Goal: Information Seeking & Learning: Learn about a topic

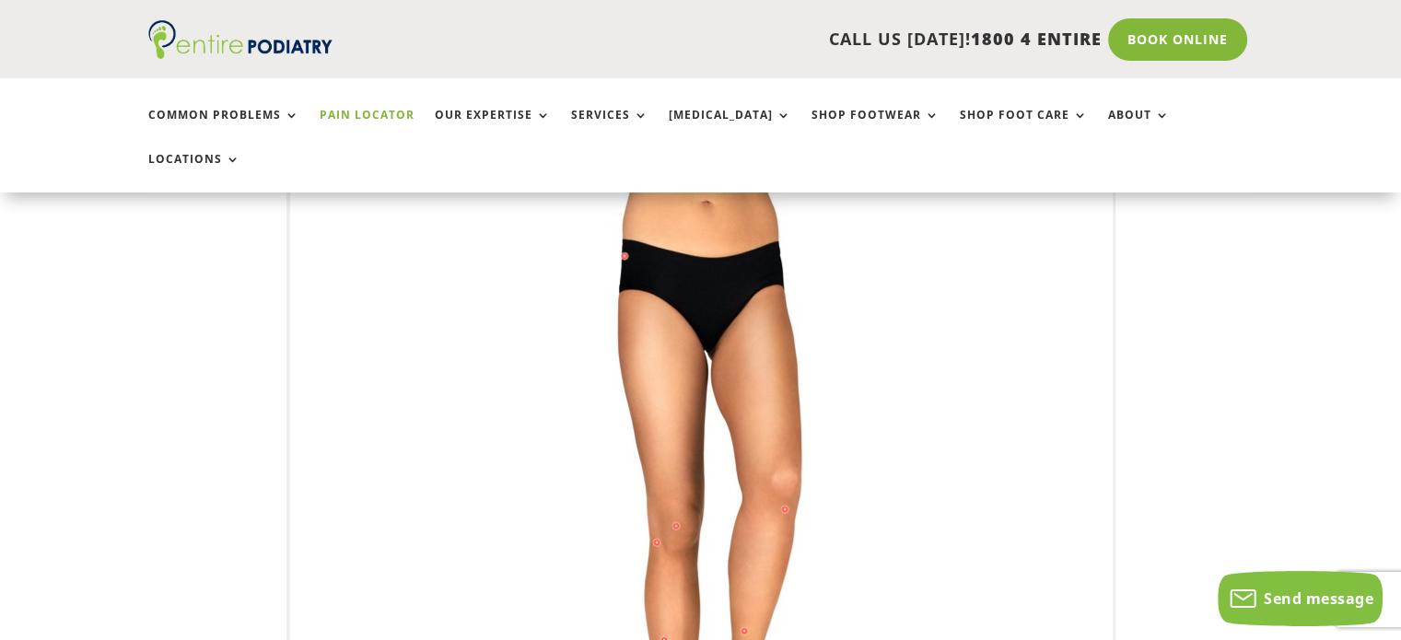
scroll to position [296, 0]
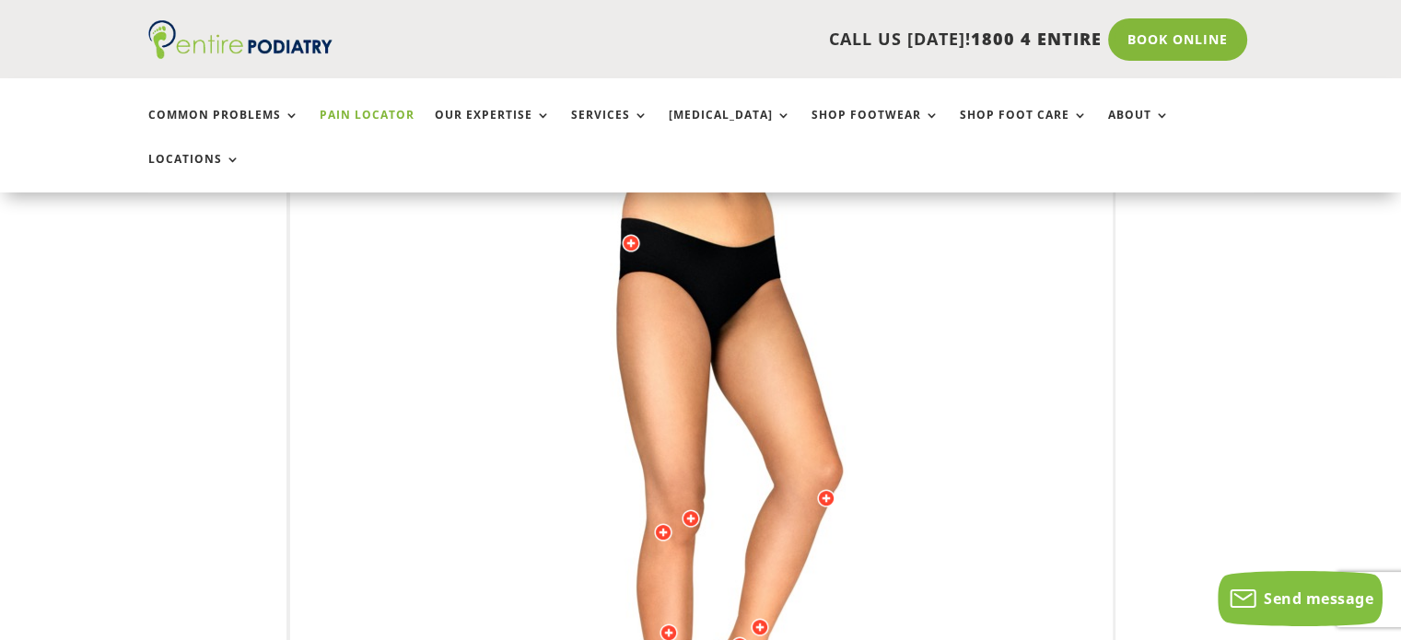
drag, startPoint x: 823, startPoint y: 400, endPoint x: 847, endPoint y: 397, distance: 24.1
click at [847, 397] on img at bounding box center [702, 528] width 508 height 737
click at [822, 489] on div at bounding box center [826, 498] width 18 height 18
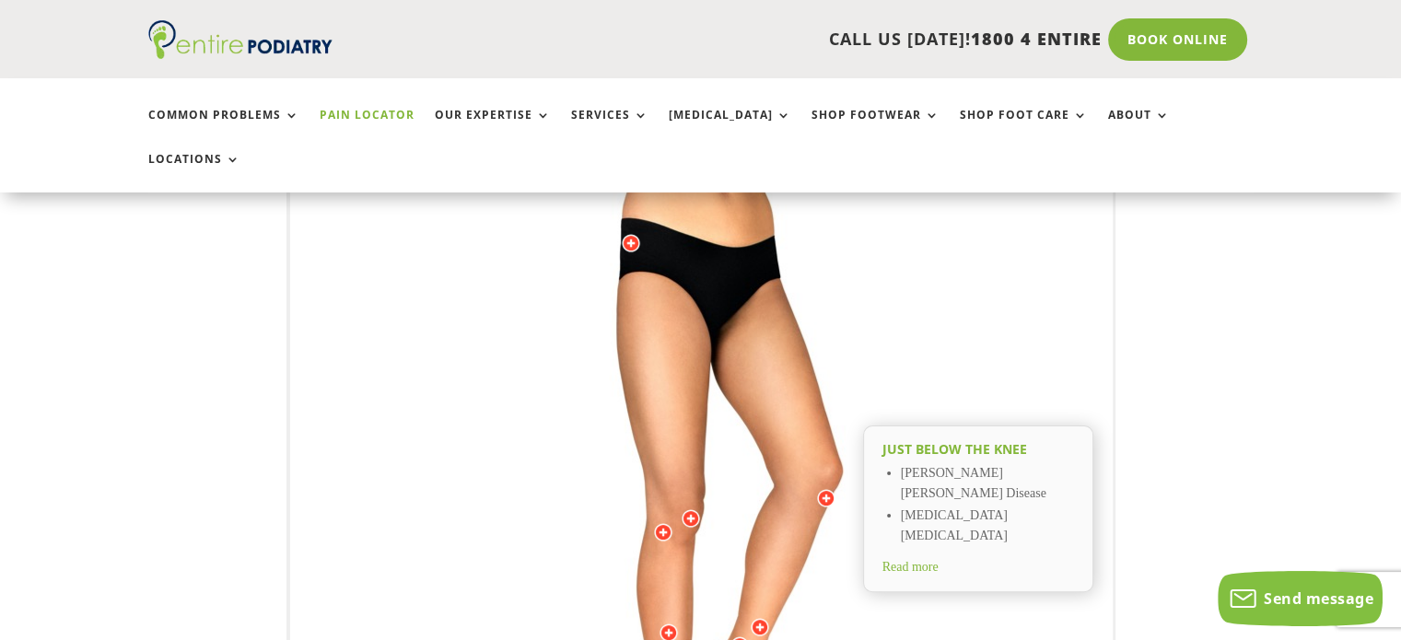
click at [692, 509] on div at bounding box center [691, 518] width 18 height 18
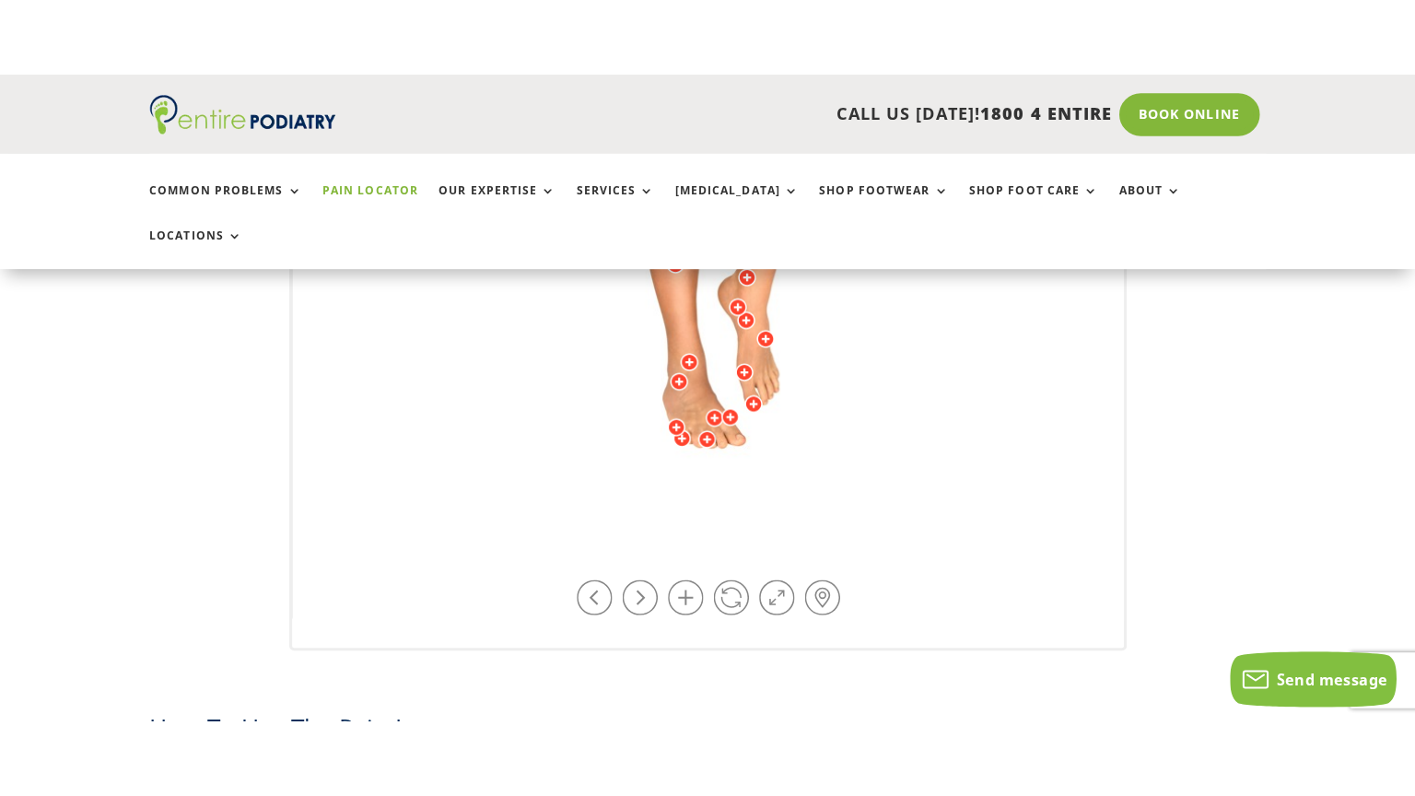
scroll to position [814, 0]
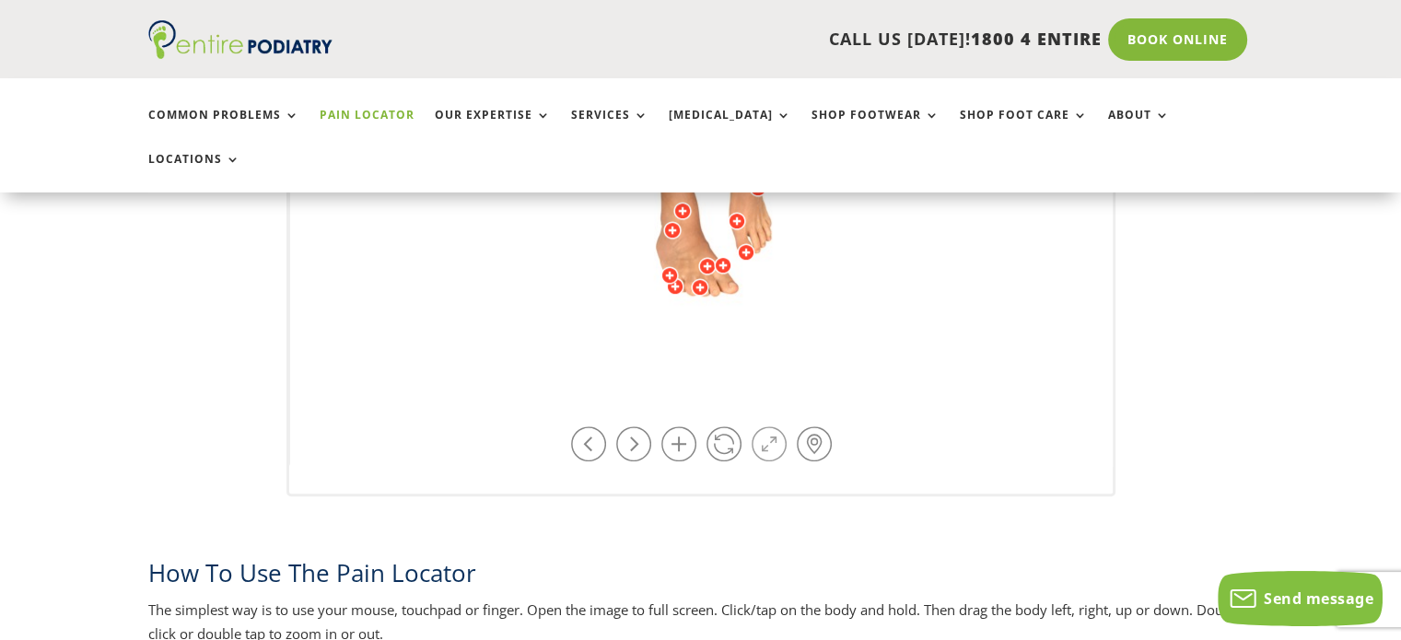
click at [775, 426] on link at bounding box center [768, 443] width 35 height 35
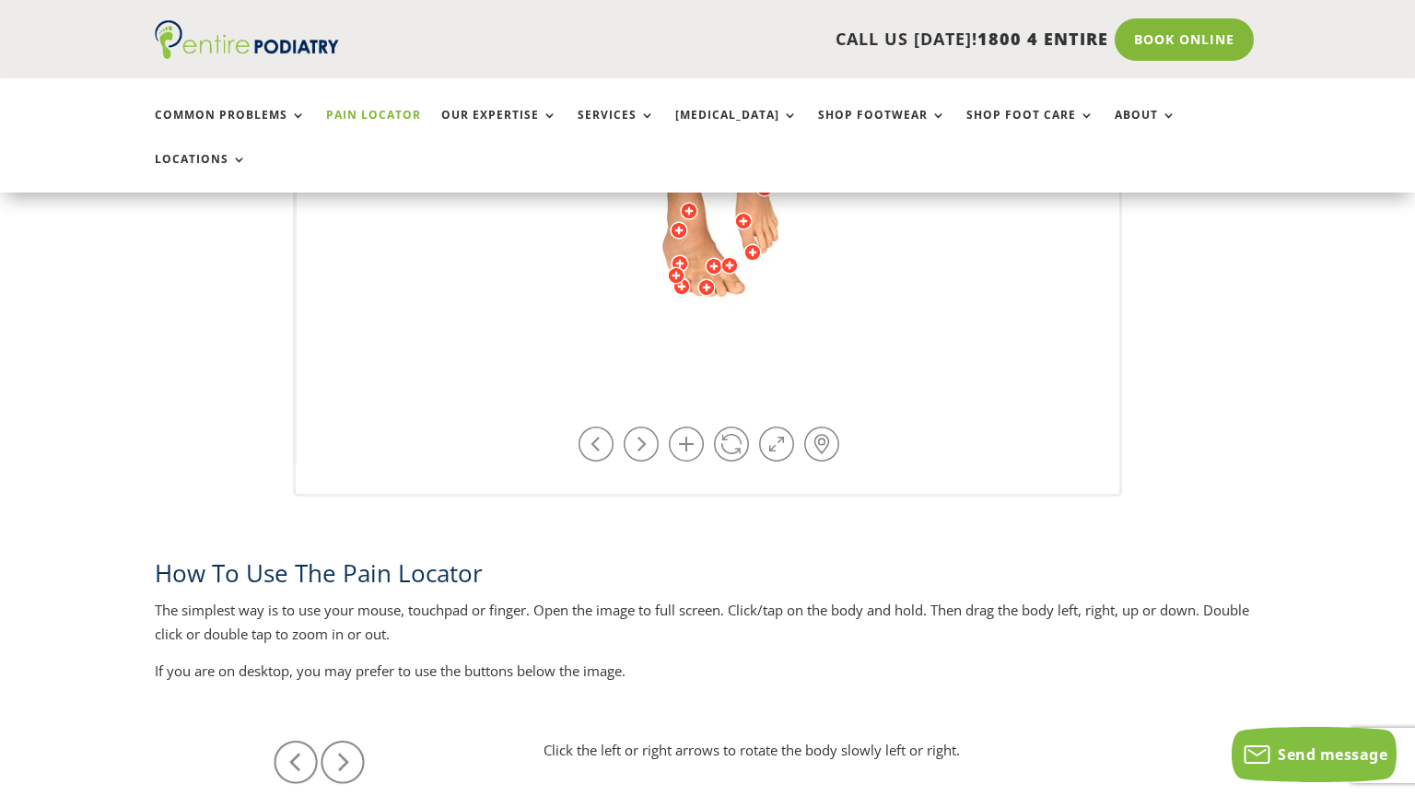
drag, startPoint x: 670, startPoint y: 345, endPoint x: 810, endPoint y: 355, distance: 139.4
drag, startPoint x: 810, startPoint y: 355, endPoint x: 623, endPoint y: 379, distance: 187.7
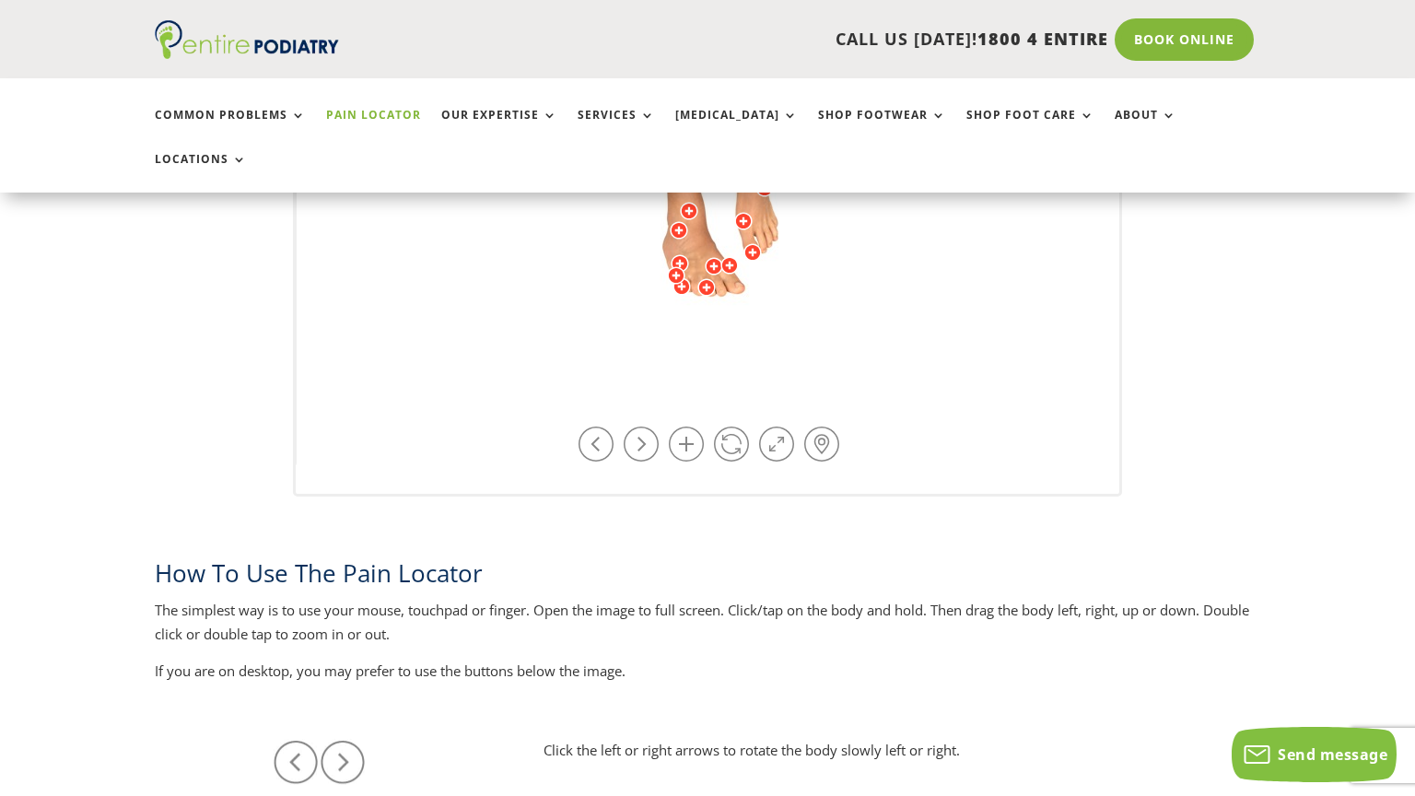
drag, startPoint x: 923, startPoint y: 279, endPoint x: 748, endPoint y: 331, distance: 182.4
drag, startPoint x: 748, startPoint y: 331, endPoint x: 745, endPoint y: 316, distance: 15.0
drag, startPoint x: 847, startPoint y: 372, endPoint x: 869, endPoint y: 374, distance: 22.2
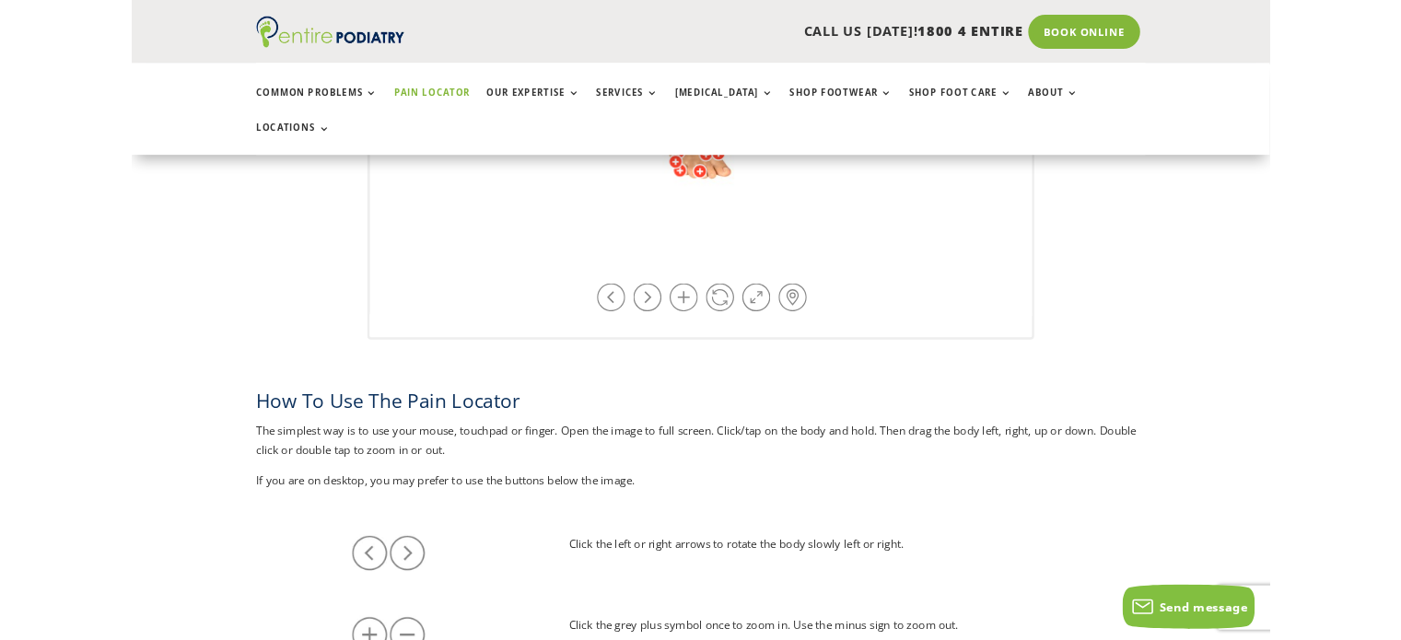
scroll to position [1037, 0]
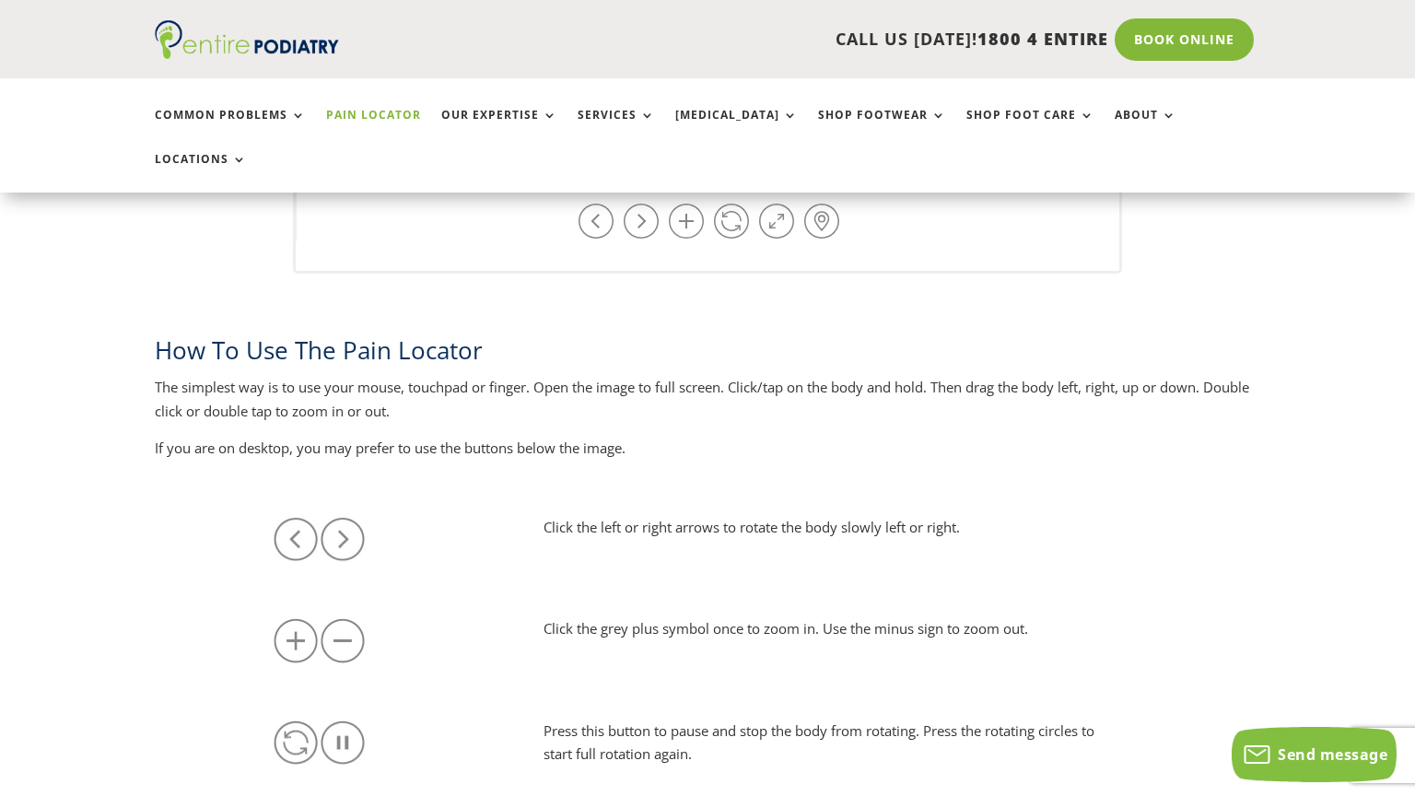
drag, startPoint x: 890, startPoint y: 258, endPoint x: 902, endPoint y: 370, distance: 113.0
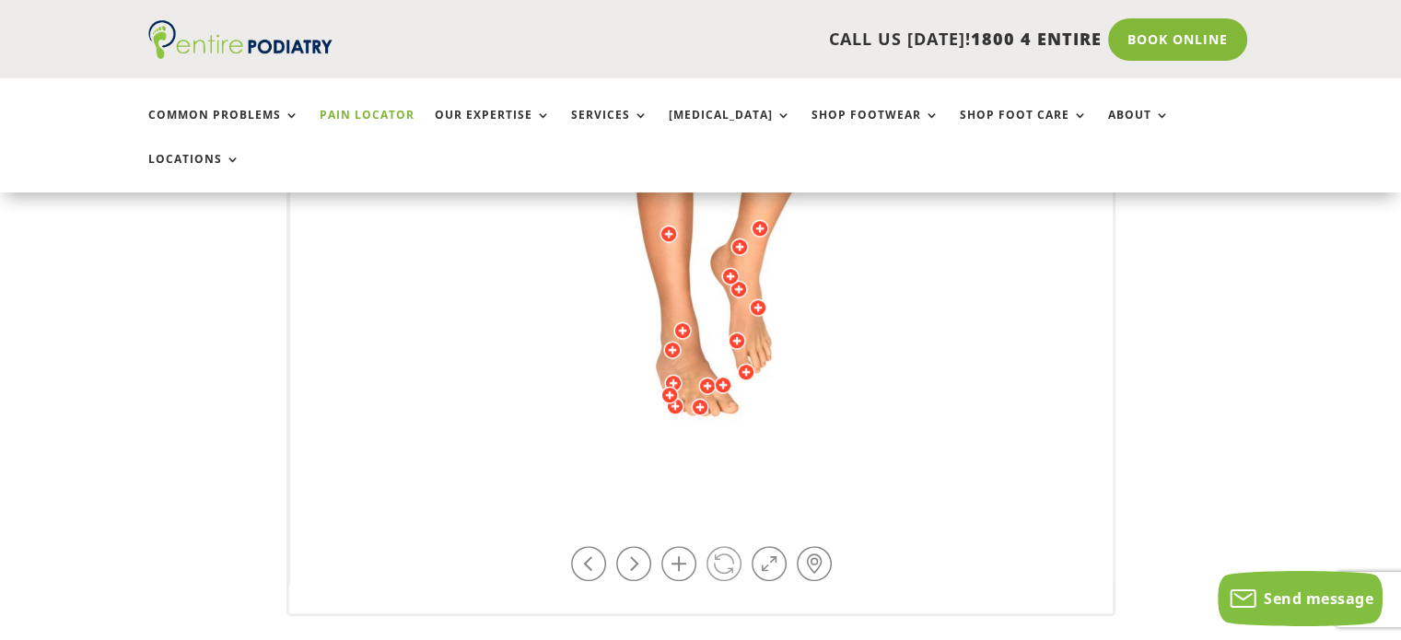
scroll to position [674, 0]
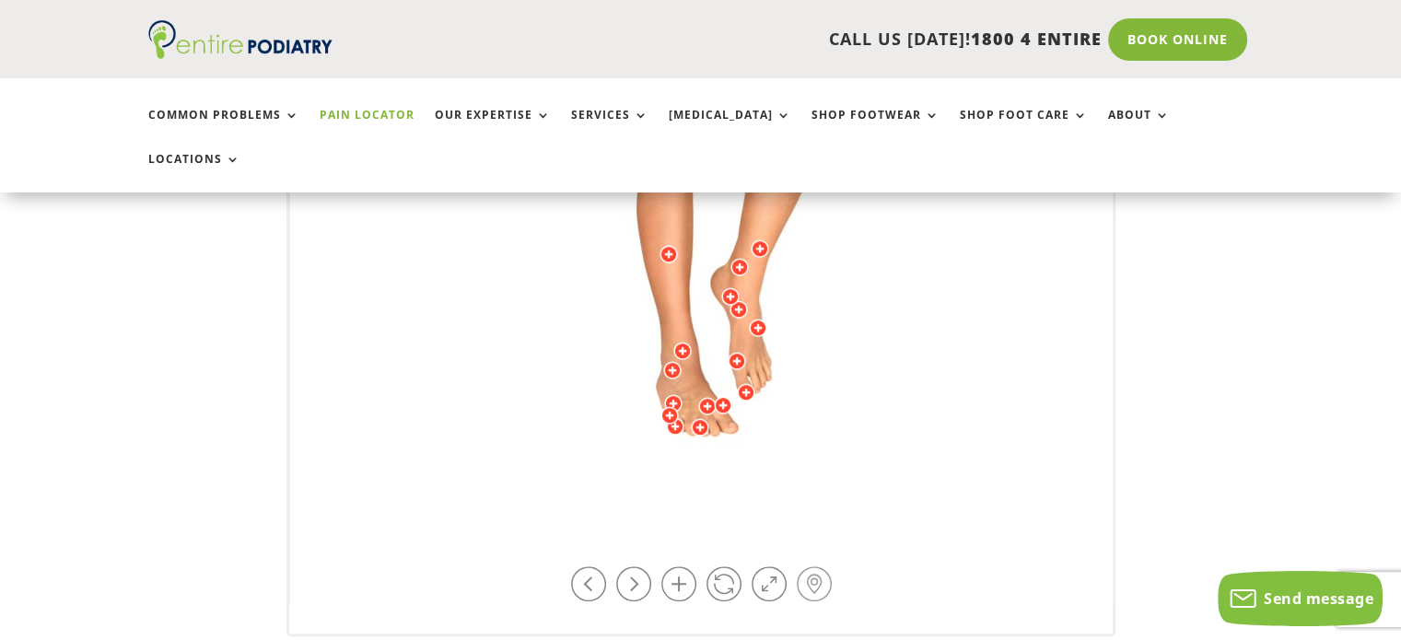
click at [810, 566] on link at bounding box center [814, 583] width 35 height 35
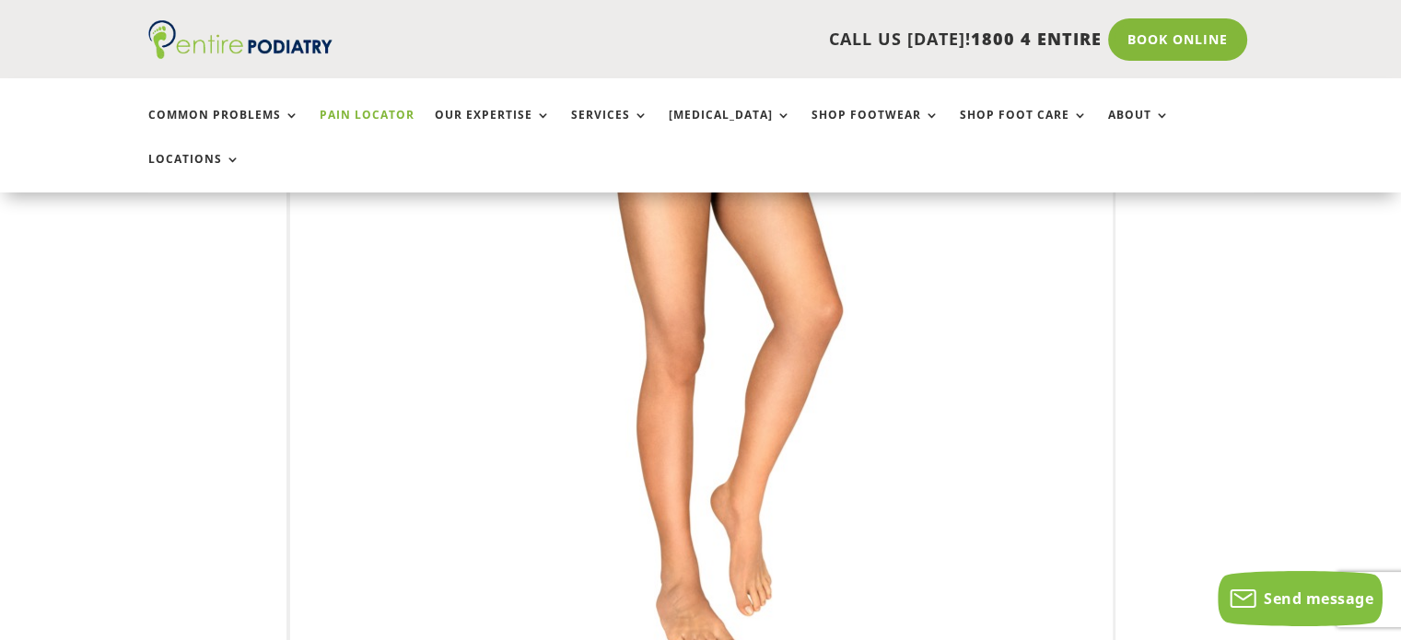
click at [682, 309] on img at bounding box center [702, 368] width 508 height 737
